Goal: Information Seeking & Learning: Find specific fact

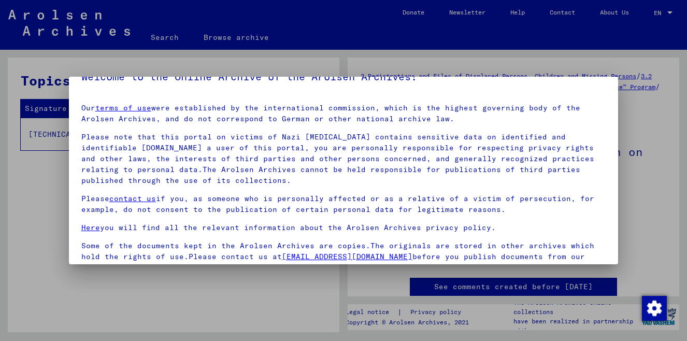
scroll to position [86, 0]
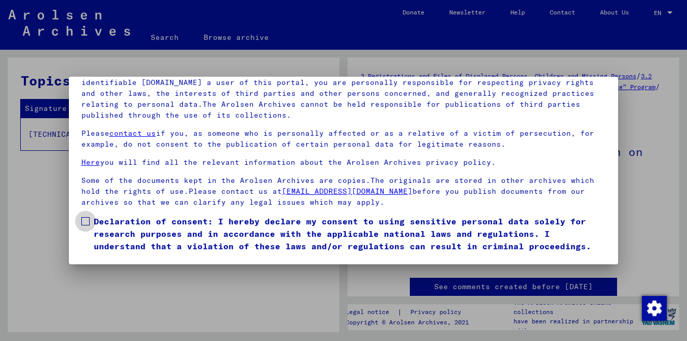
click at [502, 231] on span "Declaration of consent: I hereby declare my consent to using sensitive personal…" at bounding box center [350, 233] width 513 height 37
click at [209, 234] on span "Declaration of consent: I hereby declare my consent to using sensitive personal…" at bounding box center [350, 233] width 513 height 37
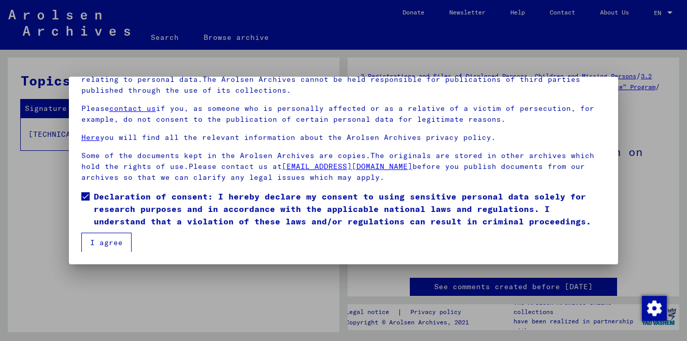
scroll to position [25, 0]
click at [121, 242] on button "I agree" at bounding box center [106, 242] width 50 height 20
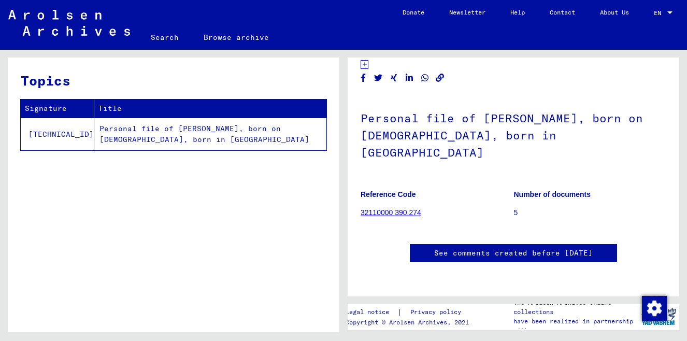
scroll to position [0, 0]
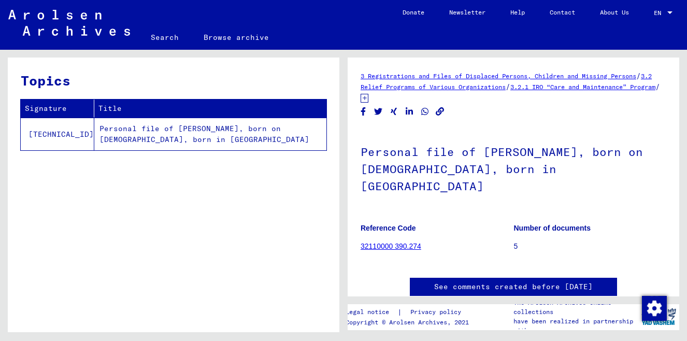
click at [378, 242] on link "32110000 390.274" at bounding box center [391, 246] width 61 height 8
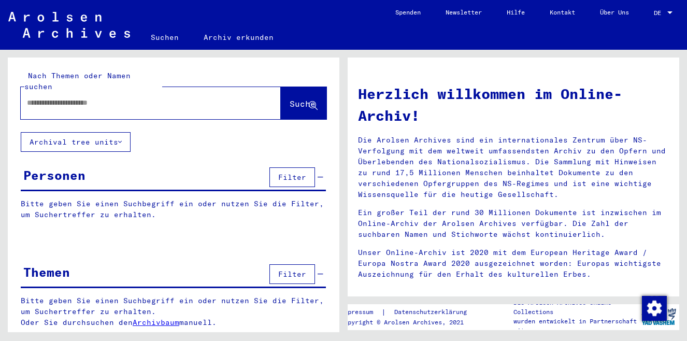
drag, startPoint x: 343, startPoint y: 215, endPoint x: 339, endPoint y: 276, distance: 61.3
click at [339, 276] on div "Nach Themen oder Namen suchen Suche Archival tree units Personen Filter Bitte g…" at bounding box center [172, 191] width 344 height 283
click at [306, 236] on div at bounding box center [174, 242] width 332 height 13
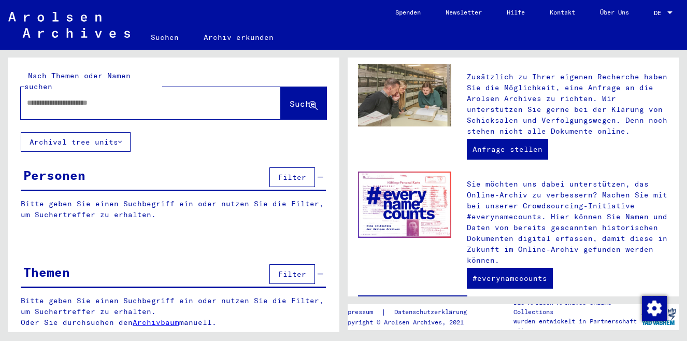
scroll to position [463, 0]
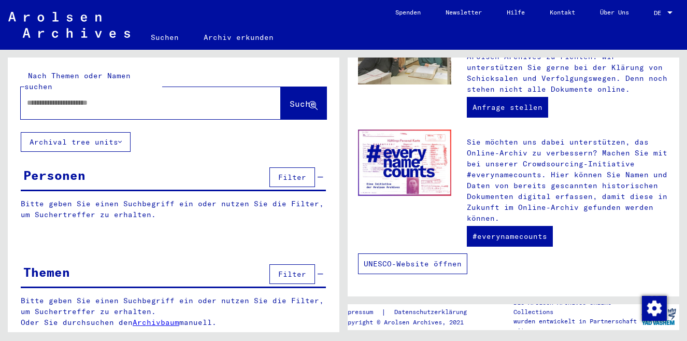
click at [424, 269] on link "UNESCO-Website öffnen" at bounding box center [412, 264] width 109 height 21
